Goal: Navigation & Orientation: Find specific page/section

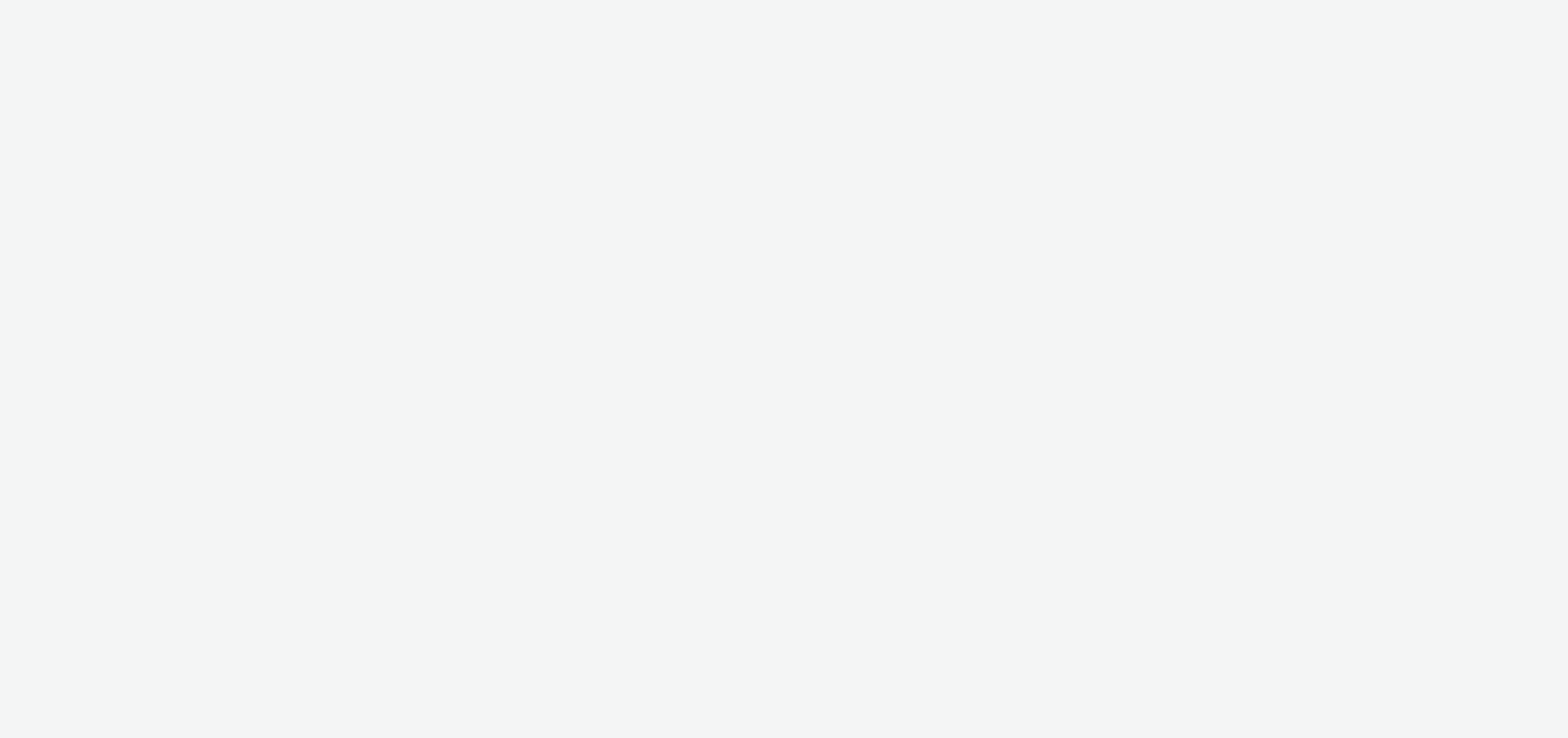
select select "47c37c18-910e-43a3-bb91-a2beb2847406"
select select "b1b940d3-d05b-48b5-821e-f328c33b988b"
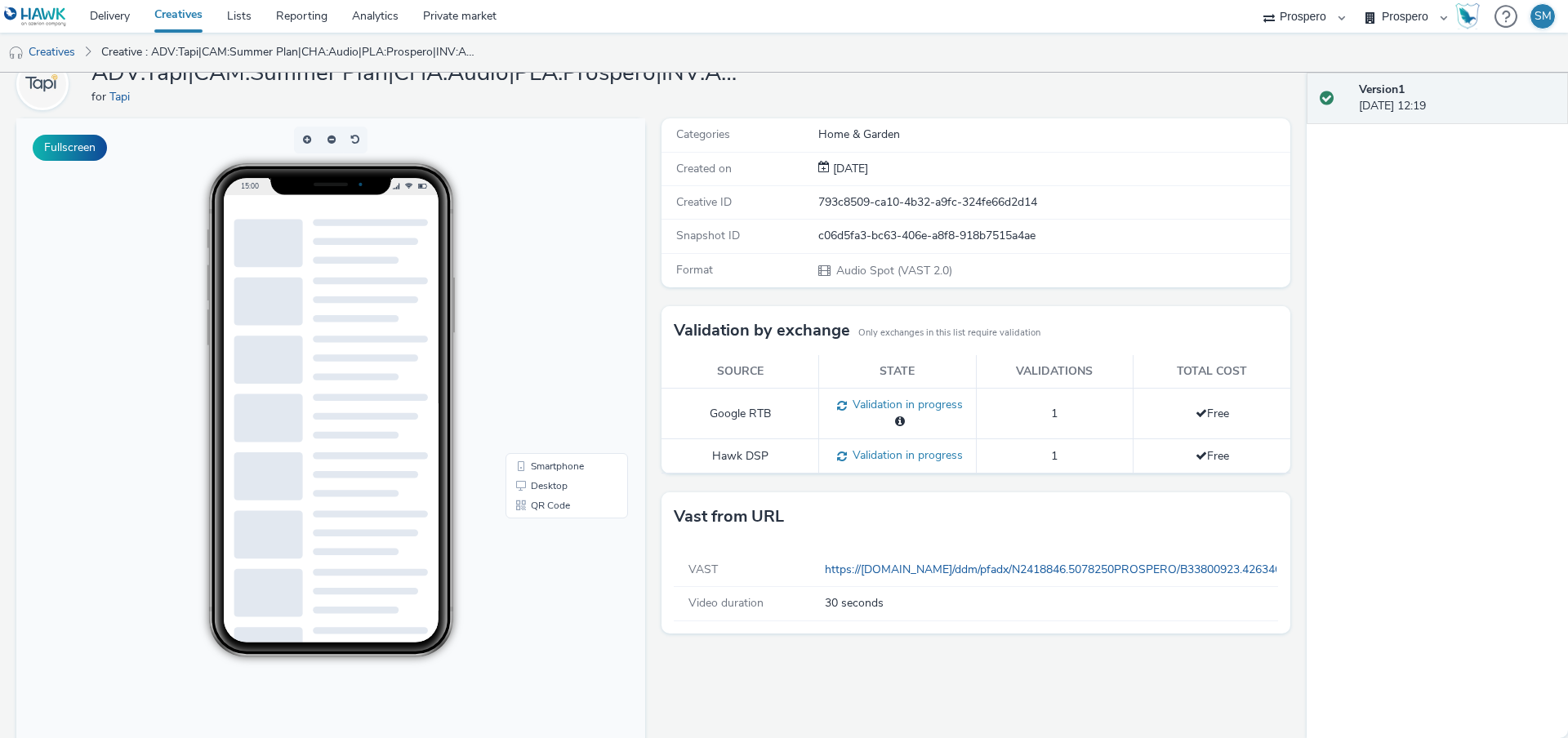
scroll to position [124, 0]
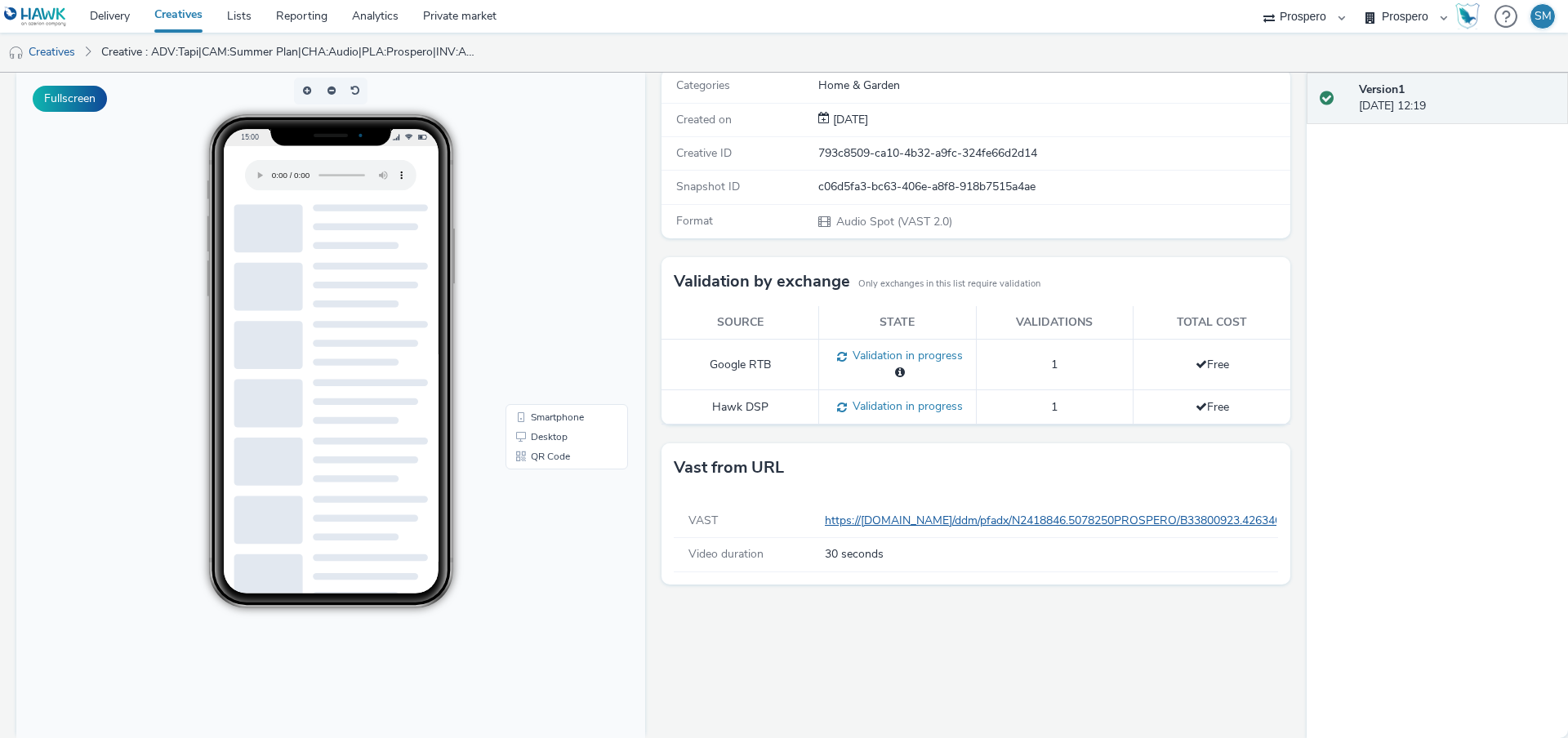
click at [955, 526] on link "https://[DOMAIN_NAME]/ddm/pfadx/N2418846.5078250PROSPERO/B33800923.426346859;sz…" at bounding box center [1379, 520] width 1109 height 15
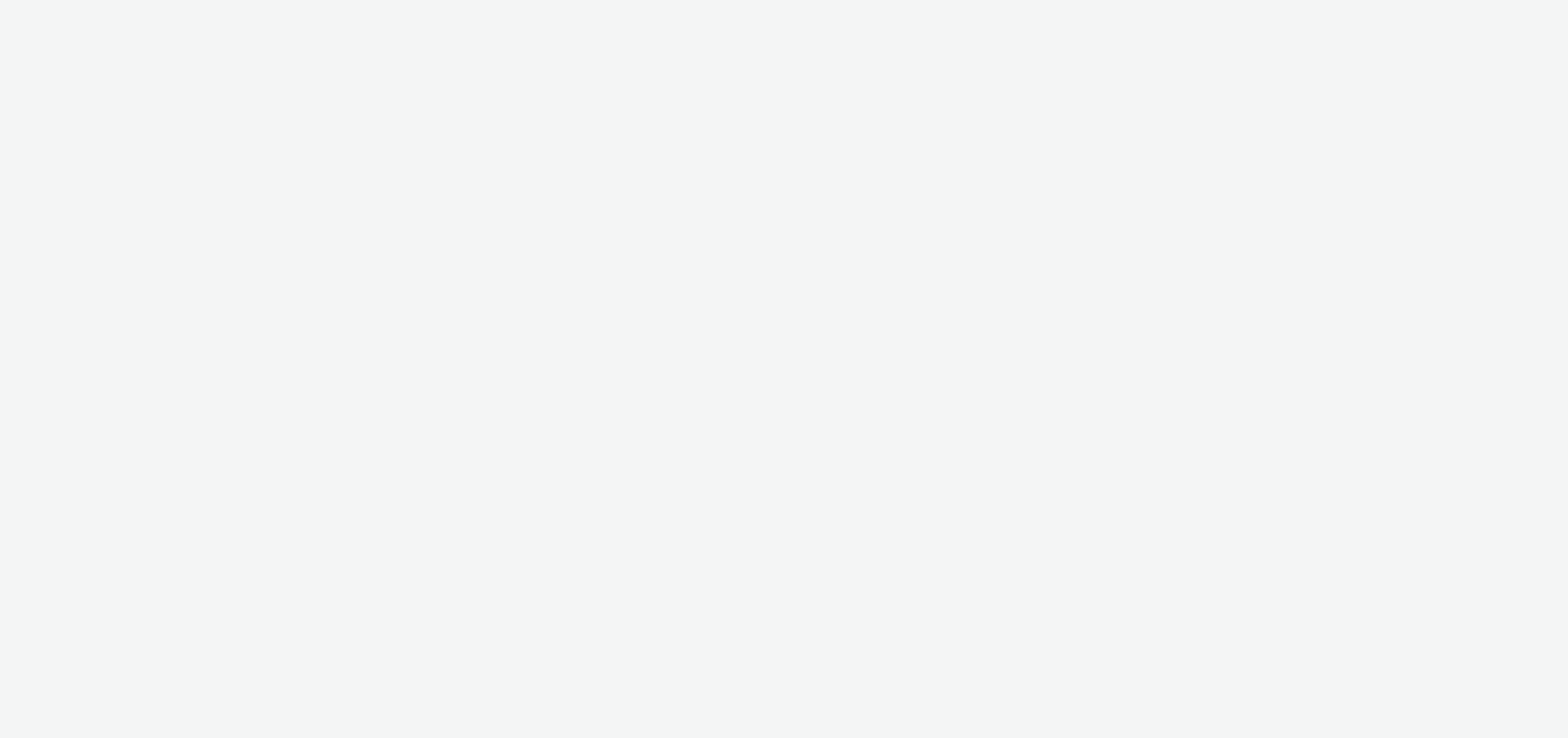
select select "47c37c18-910e-43a3-bb91-a2beb2847406"
select select "b1b940d3-d05b-48b5-821e-f328c33b988b"
select select "47c37c18-910e-43a3-bb91-a2beb2847406"
select select "b1b940d3-d05b-48b5-821e-f328c33b988b"
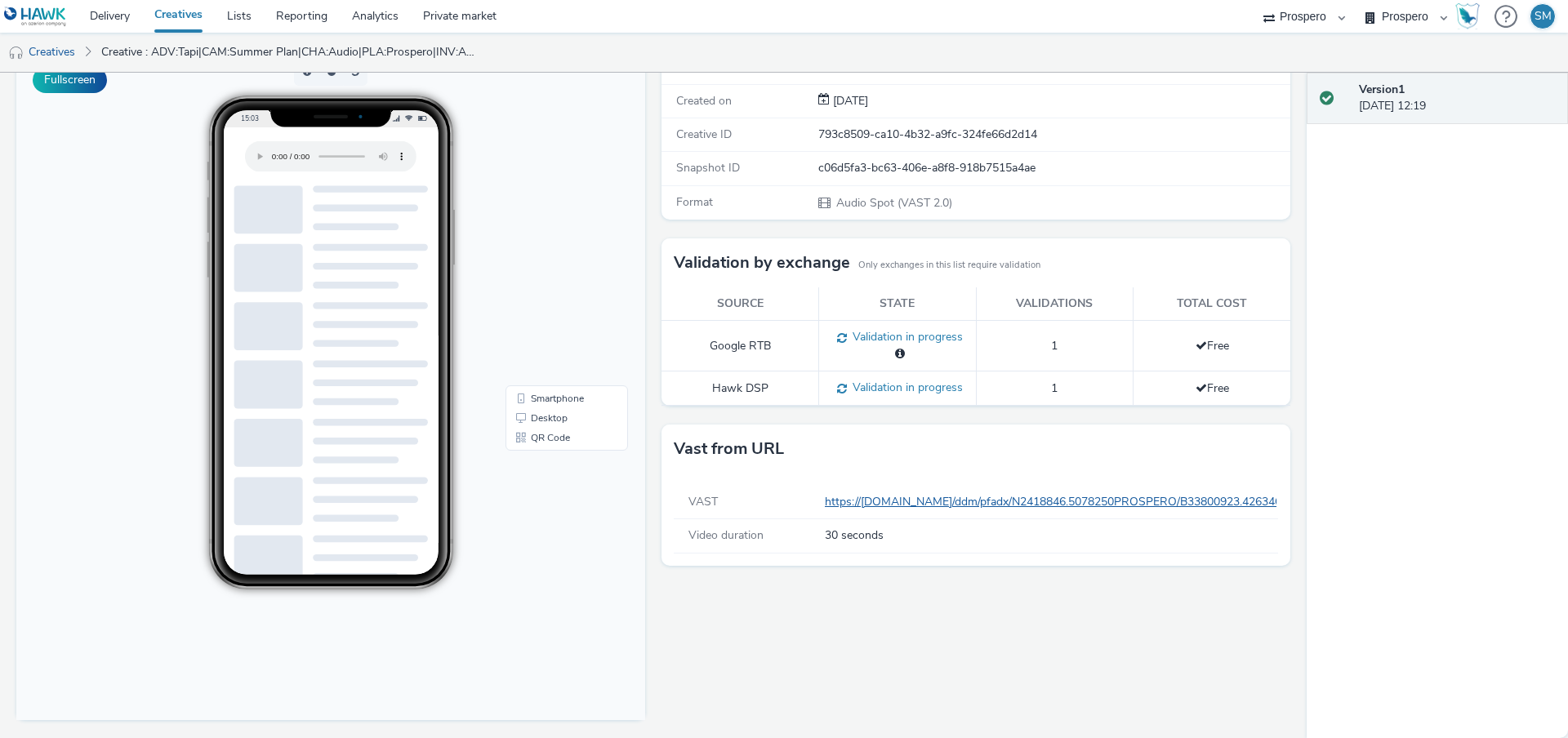
click at [850, 500] on link "https://[DOMAIN_NAME]/ddm/pfadx/N2418846.5078250PROSPERO/B33800923.426346859;sz…" at bounding box center [1379, 501] width 1109 height 15
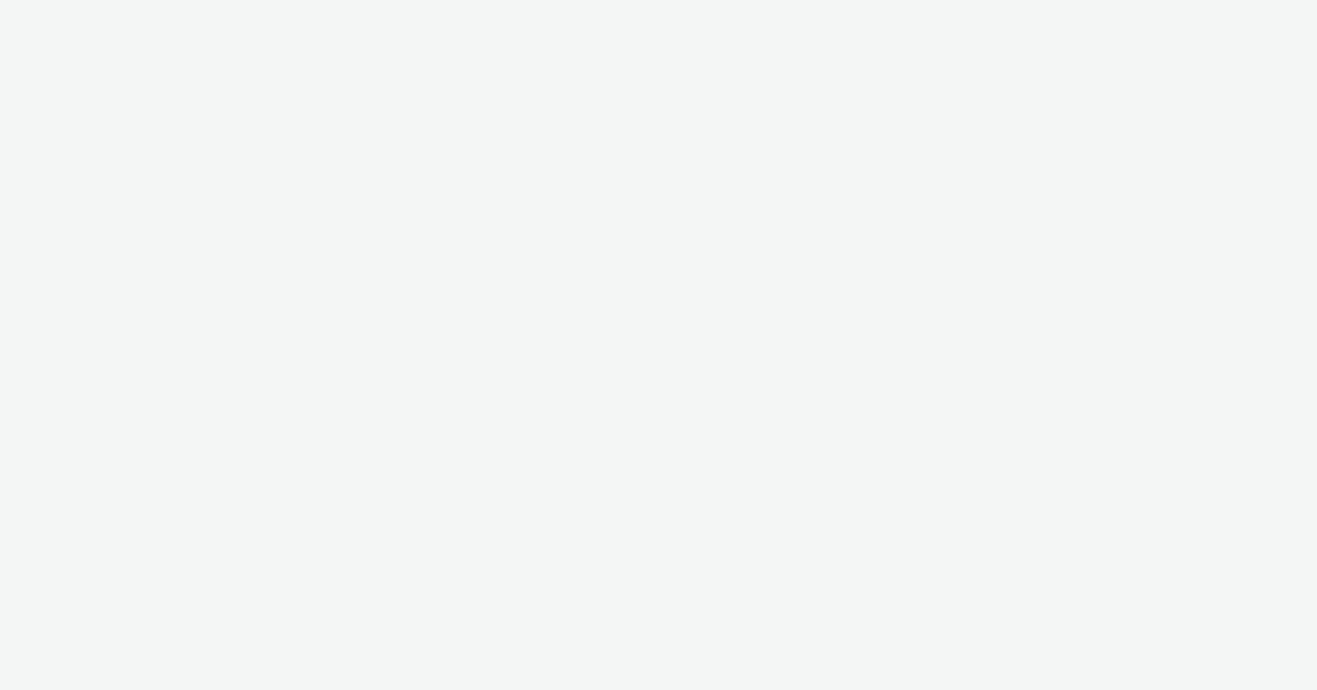
select select "47c37c18-910e-43a3-bb91-a2beb2847406"
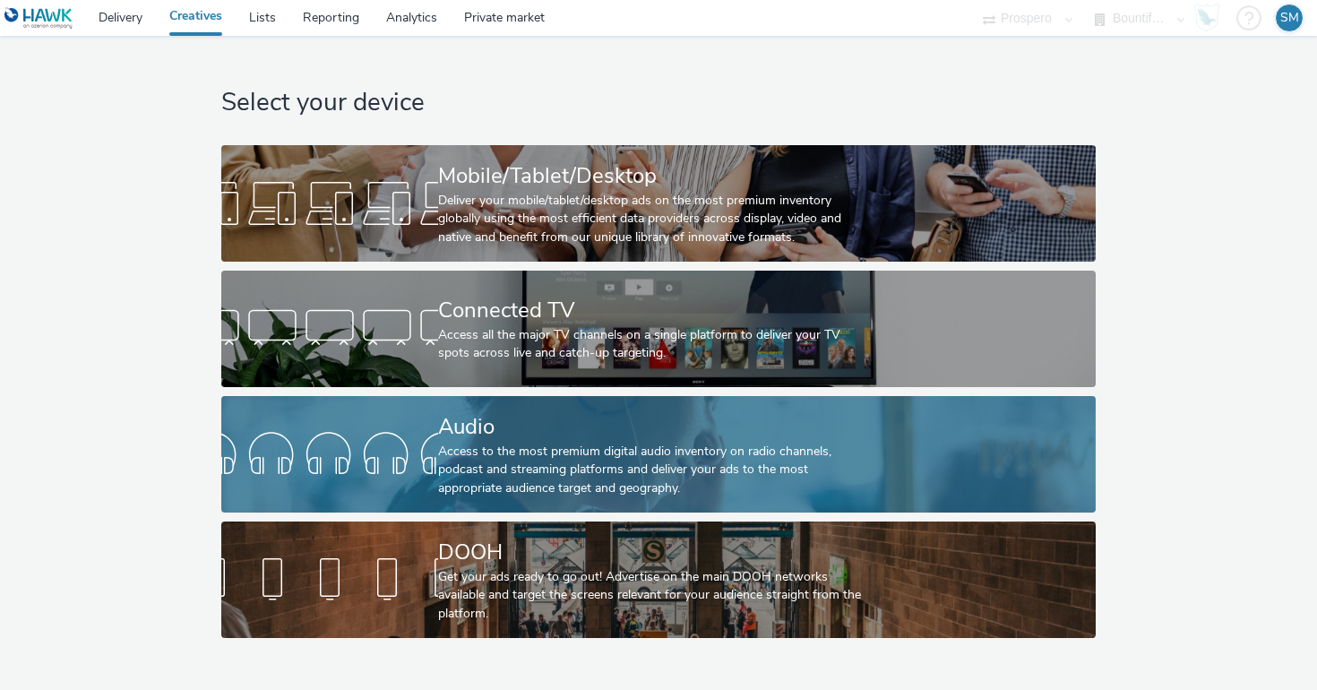
click at [544, 455] on div "Access to the most premium digital audio inventory on radio channels, podcast a…" at bounding box center [655, 470] width 434 height 55
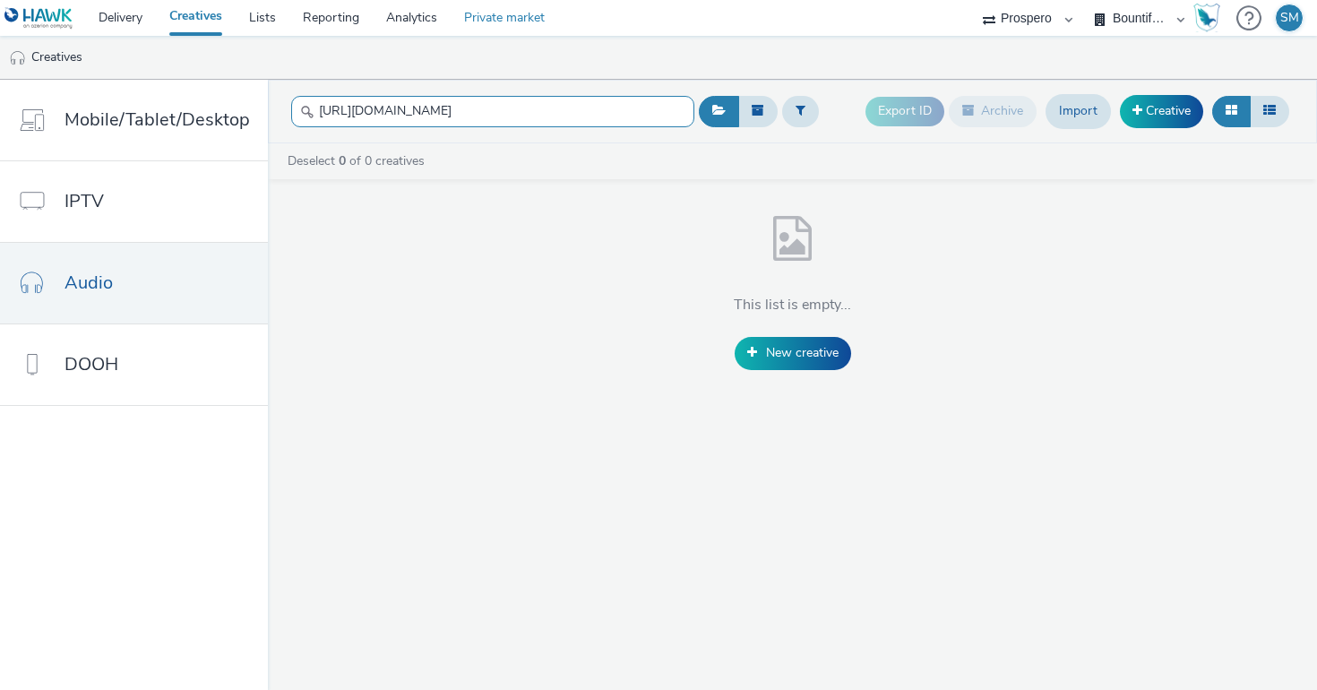
type input "https://manager.hawk-platform.io/creatives/new/audiospot"
click at [476, 19] on link "Private market" at bounding box center [505, 18] width 108 height 36
